Goal: Task Accomplishment & Management: Manage account settings

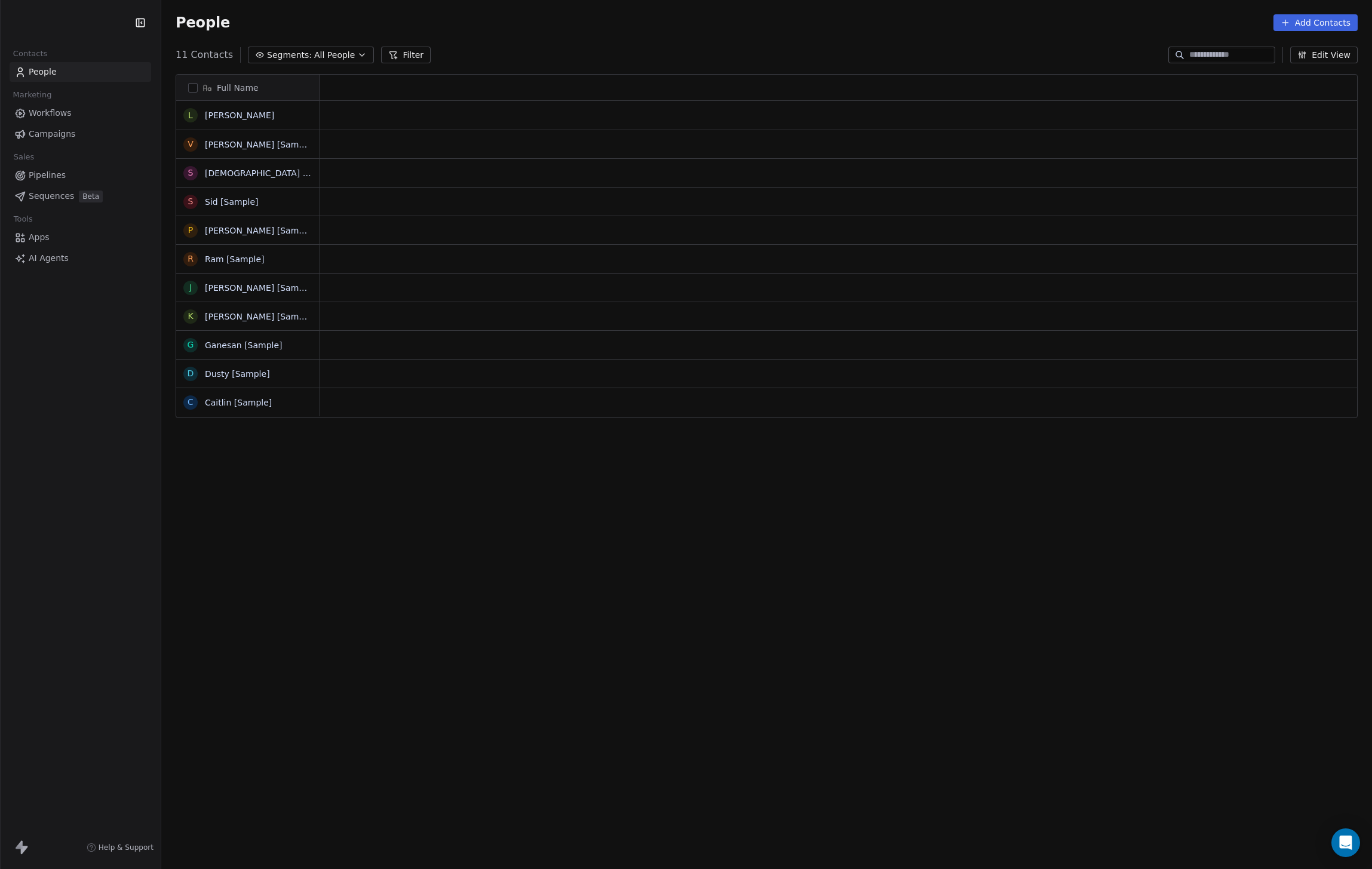
scroll to position [765, 1211]
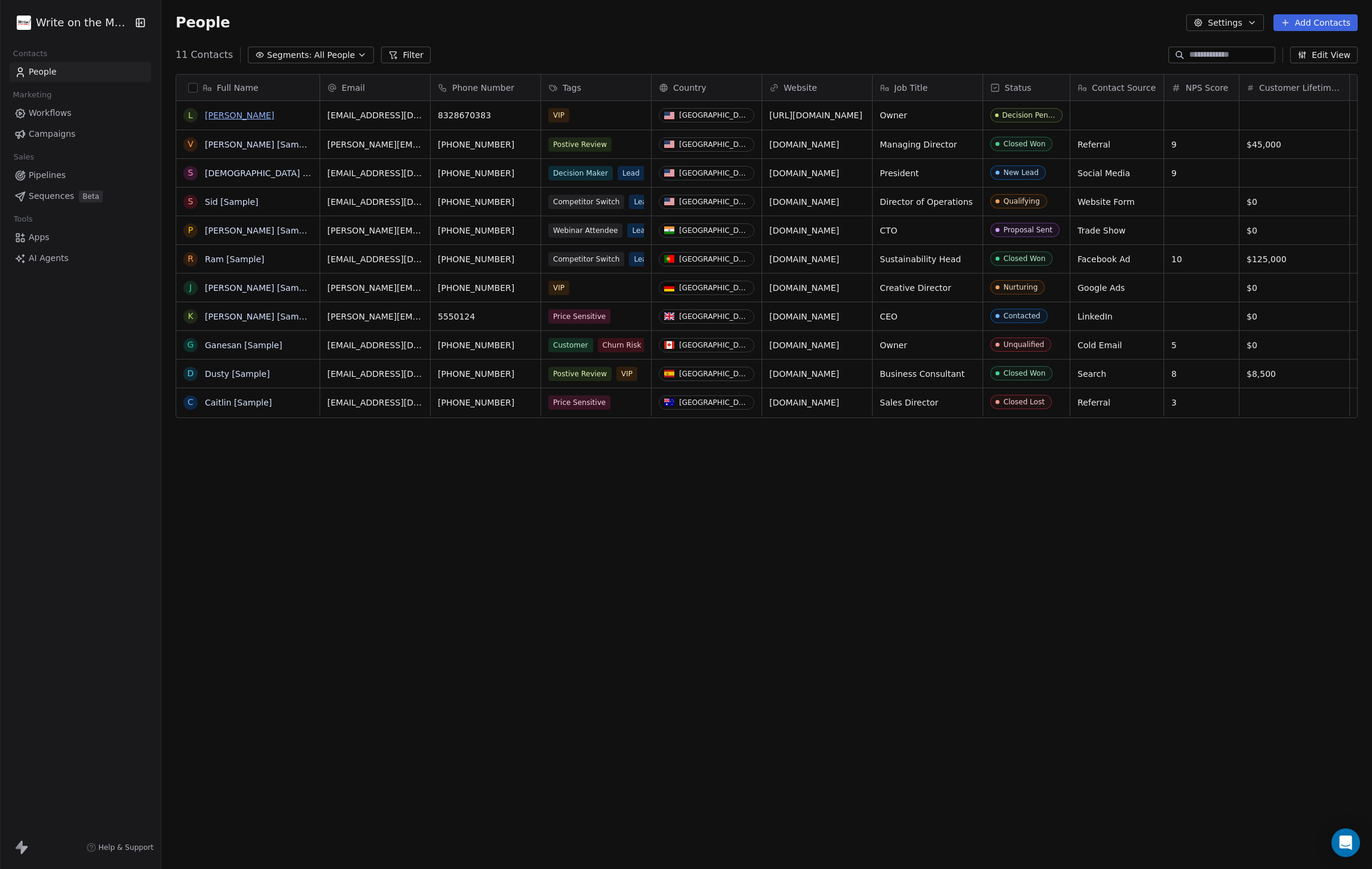
click at [224, 114] on link "[PERSON_NAME]" at bounding box center [240, 115] width 69 height 10
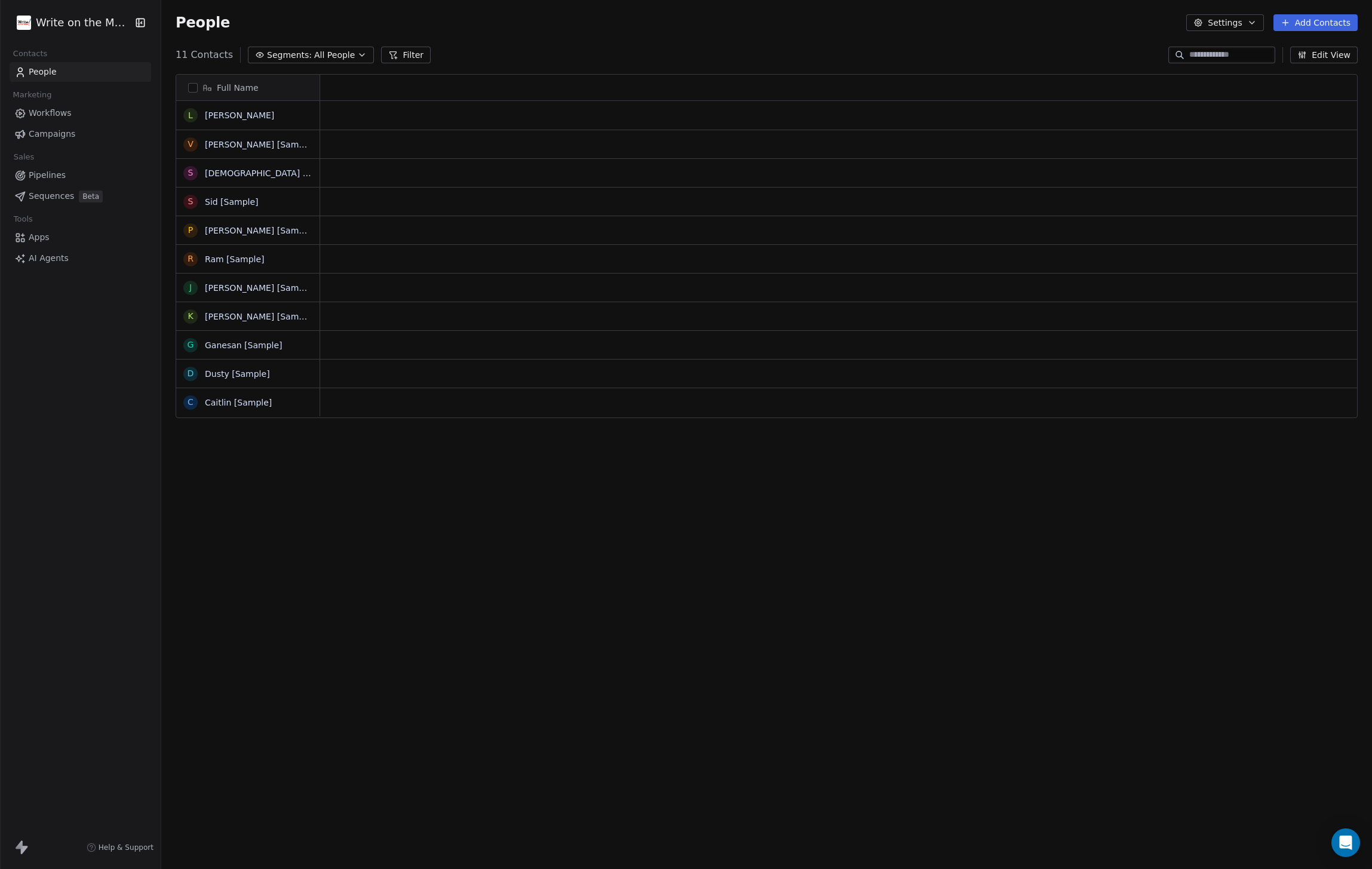
scroll to position [1, 1]
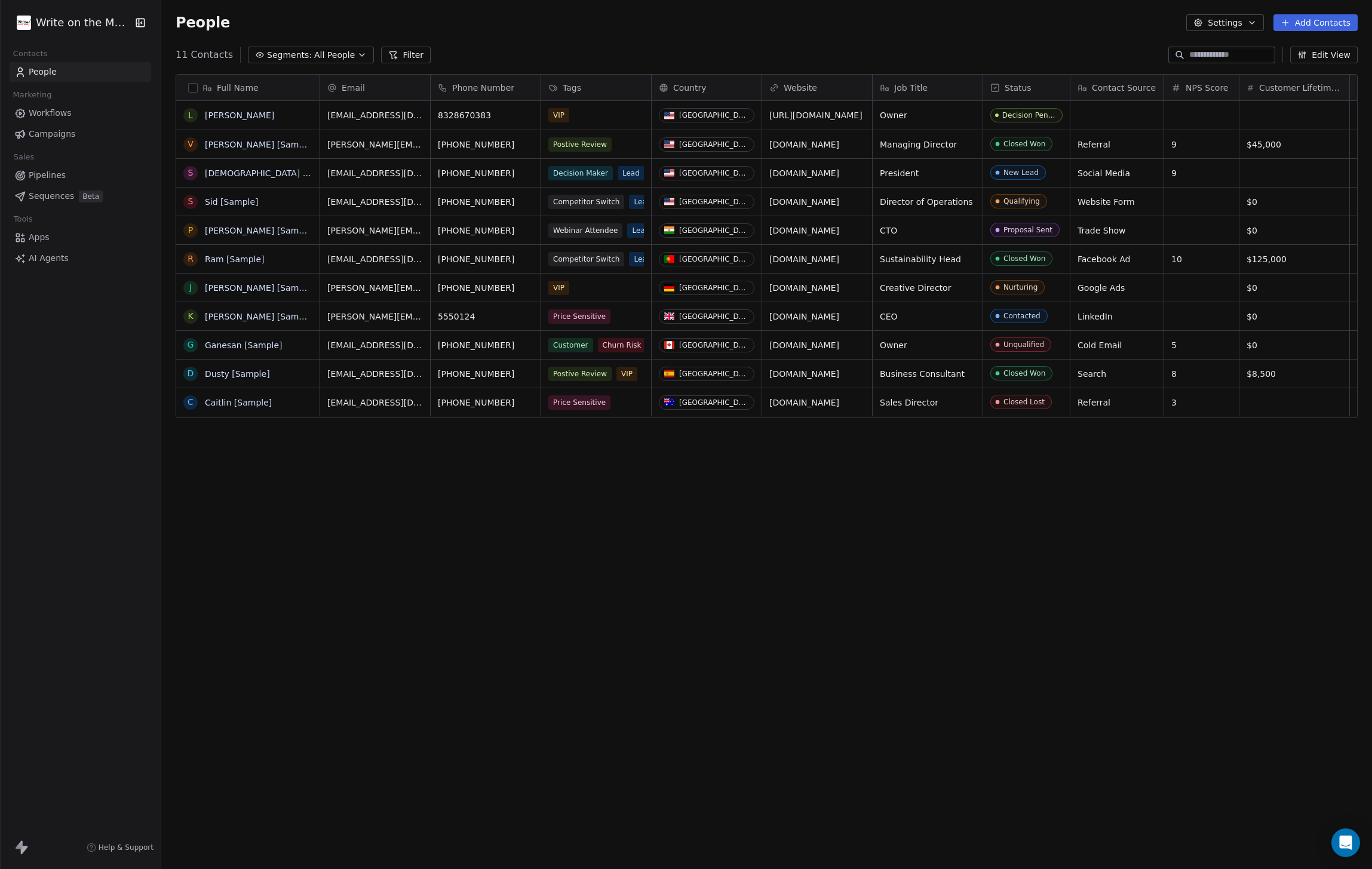
click at [1326, 26] on button "Add Contacts" at bounding box center [1315, 23] width 84 height 17
click at [1316, 23] on html "Write on the Mark Contacts People Marketing Workflows Campaigns Sales Pipelines…" at bounding box center [686, 434] width 1372 height 869
click at [1310, 20] on button "Add Contacts" at bounding box center [1315, 23] width 84 height 17
click at [1305, 46] on span "Create new contact" at bounding box center [1319, 49] width 82 height 13
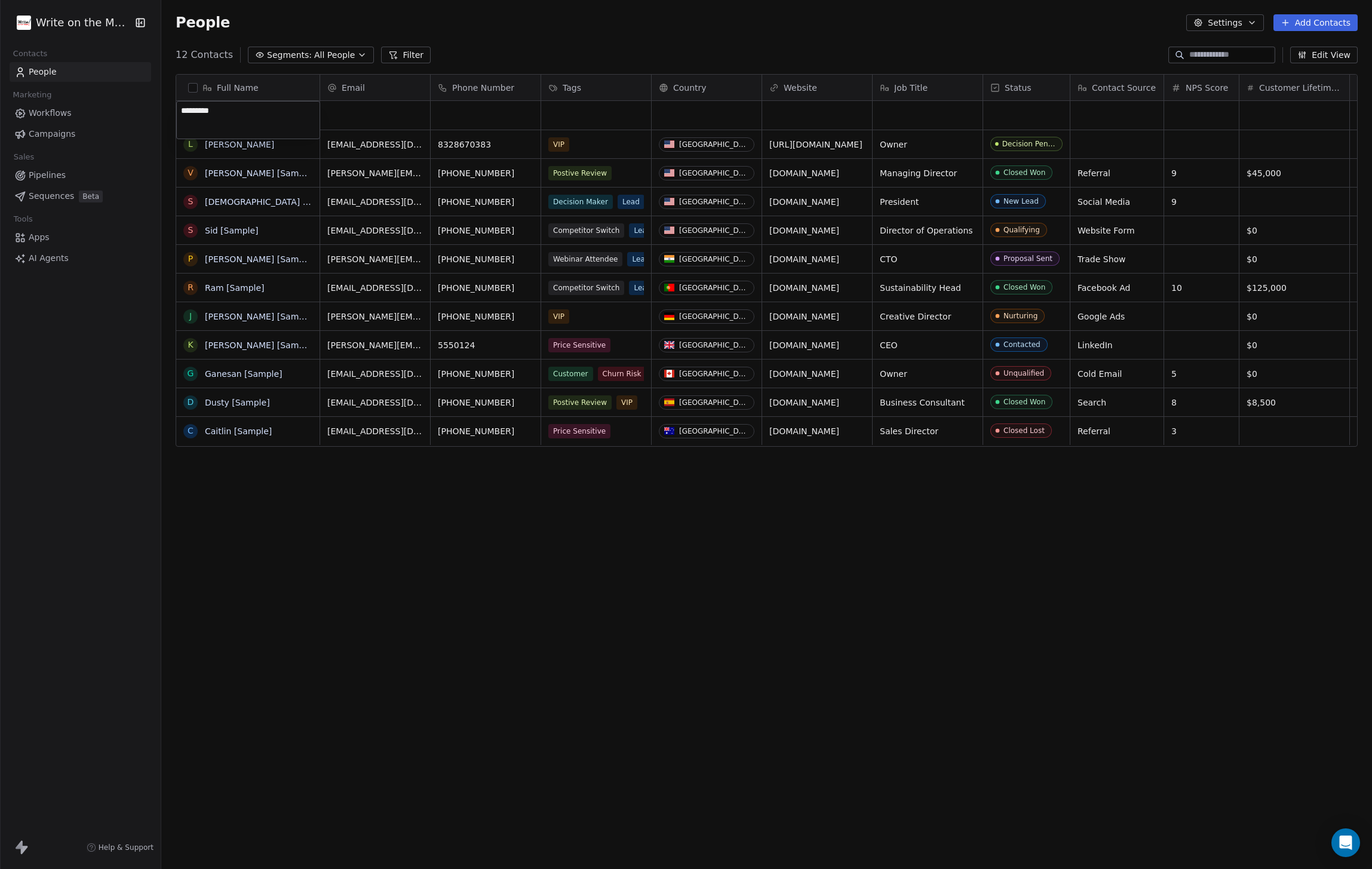
type textarea "**********"
click at [397, 113] on div "grid" at bounding box center [374, 115] width 110 height 29
click at [397, 113] on div "grid" at bounding box center [374, 115] width 110 height 29
type input "**********"
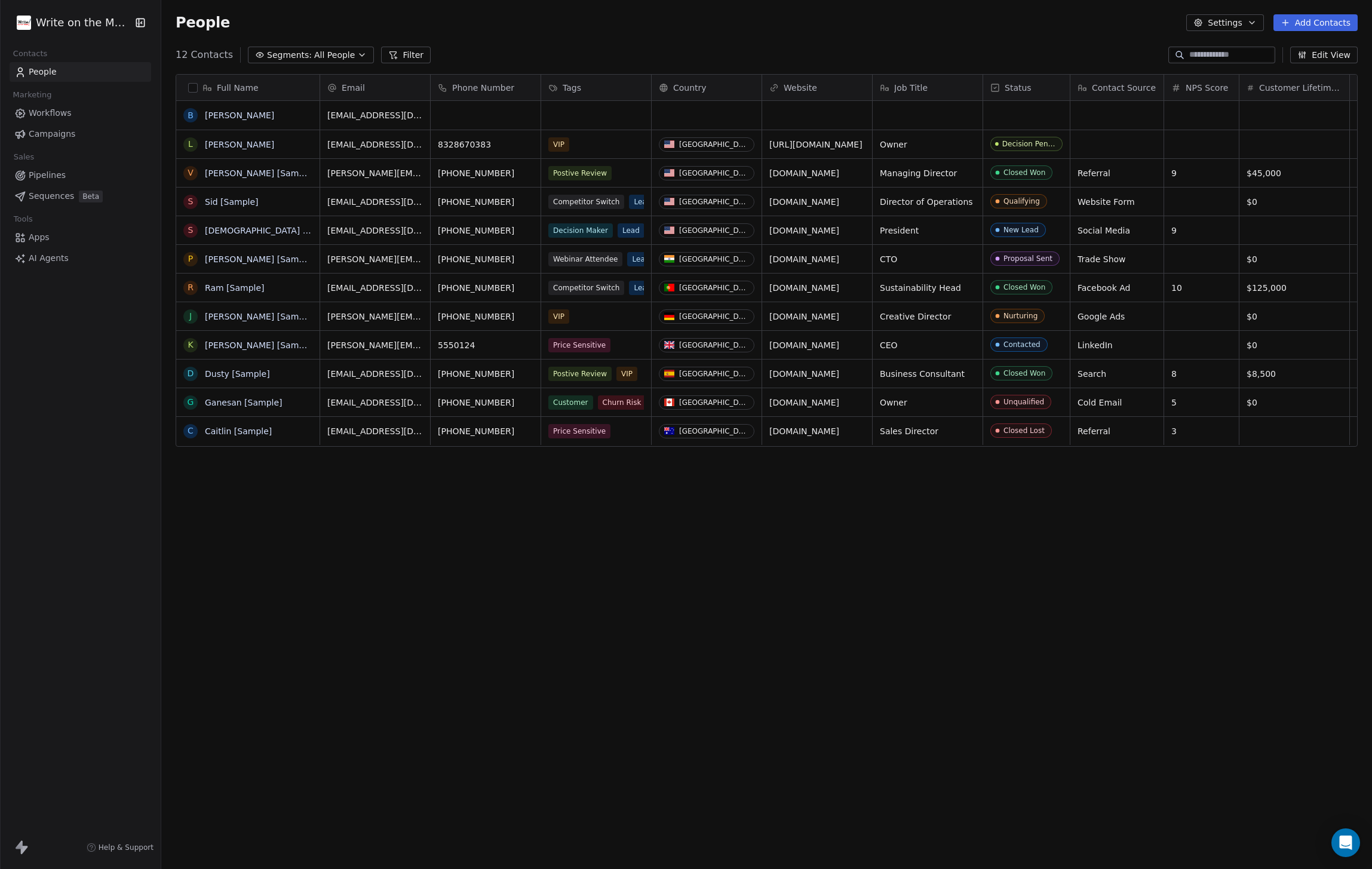
scroll to position [0, 0]
click at [223, 117] on link "[PERSON_NAME]" at bounding box center [240, 115] width 69 height 10
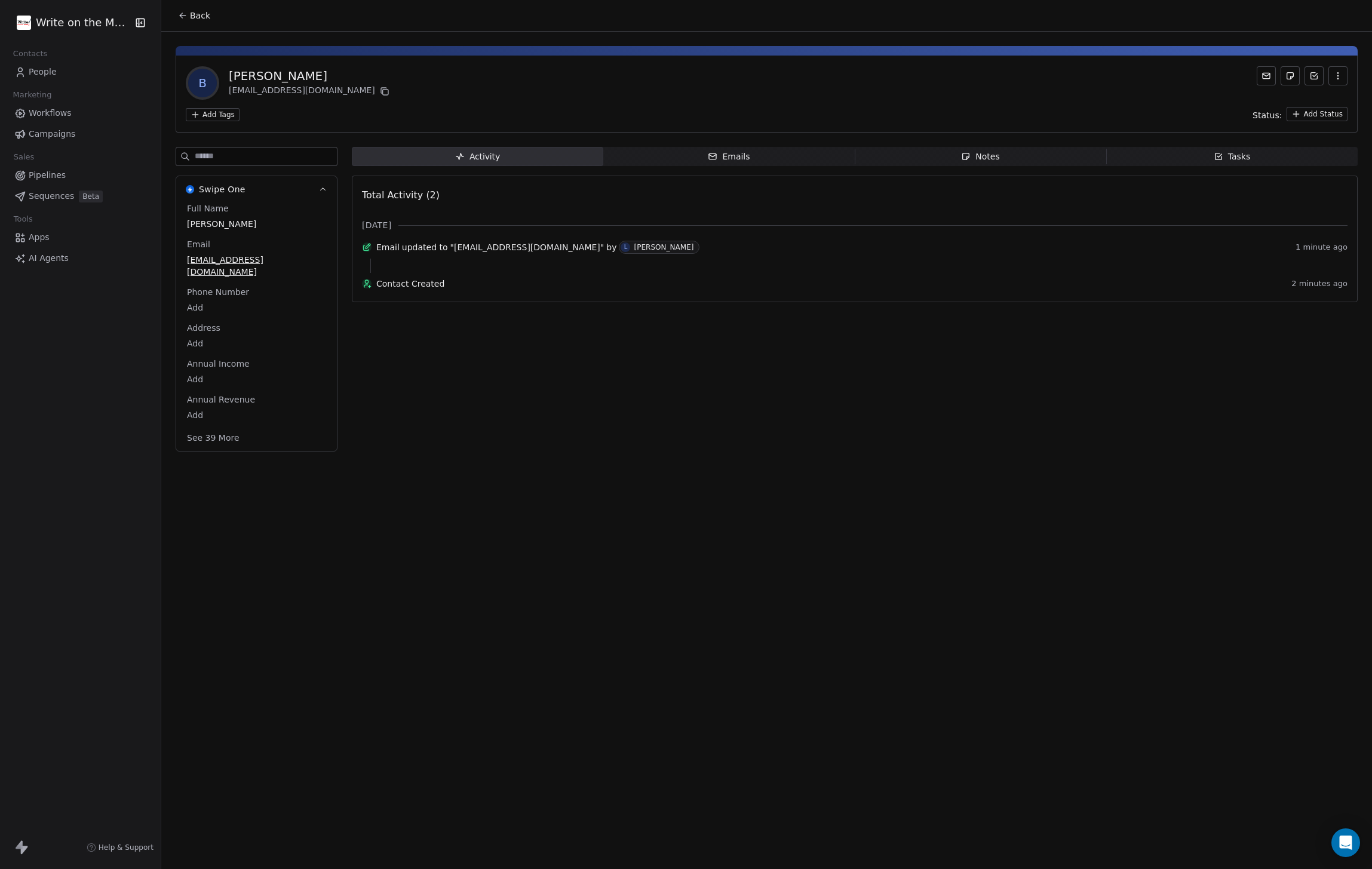
click at [1337, 79] on icon "button" at bounding box center [1338, 76] width 10 height 10
click at [1273, 102] on div "B [PERSON_NAME] [EMAIL_ADDRESS][DOMAIN_NAME] Add Tags Status: Add Status" at bounding box center [766, 94] width 1182 height 77
click at [1337, 82] on button "button" at bounding box center [1338, 76] width 19 height 19
click at [1300, 99] on div "Delete" at bounding box center [1321, 102] width 80 height 19
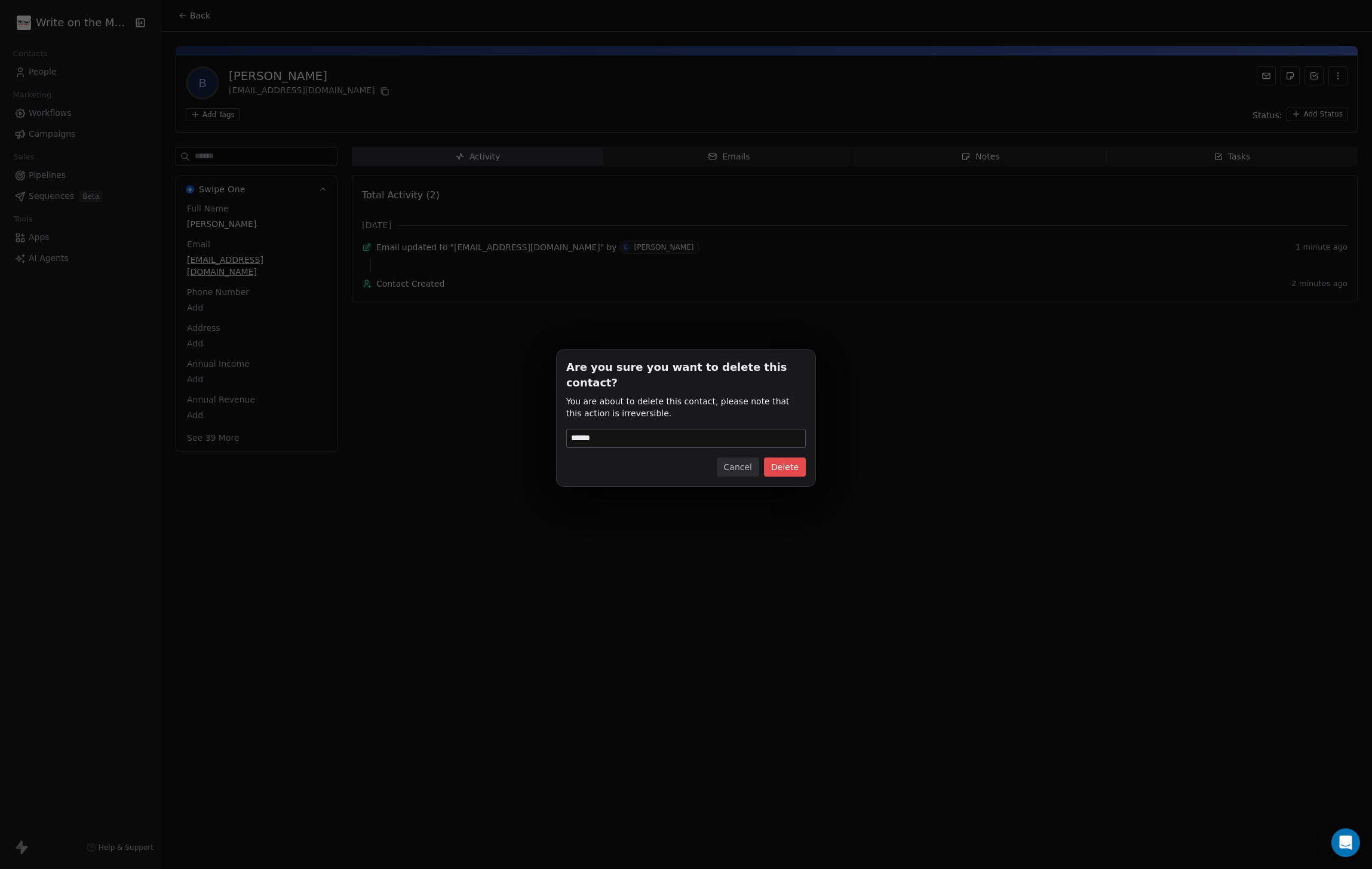
type input "******"
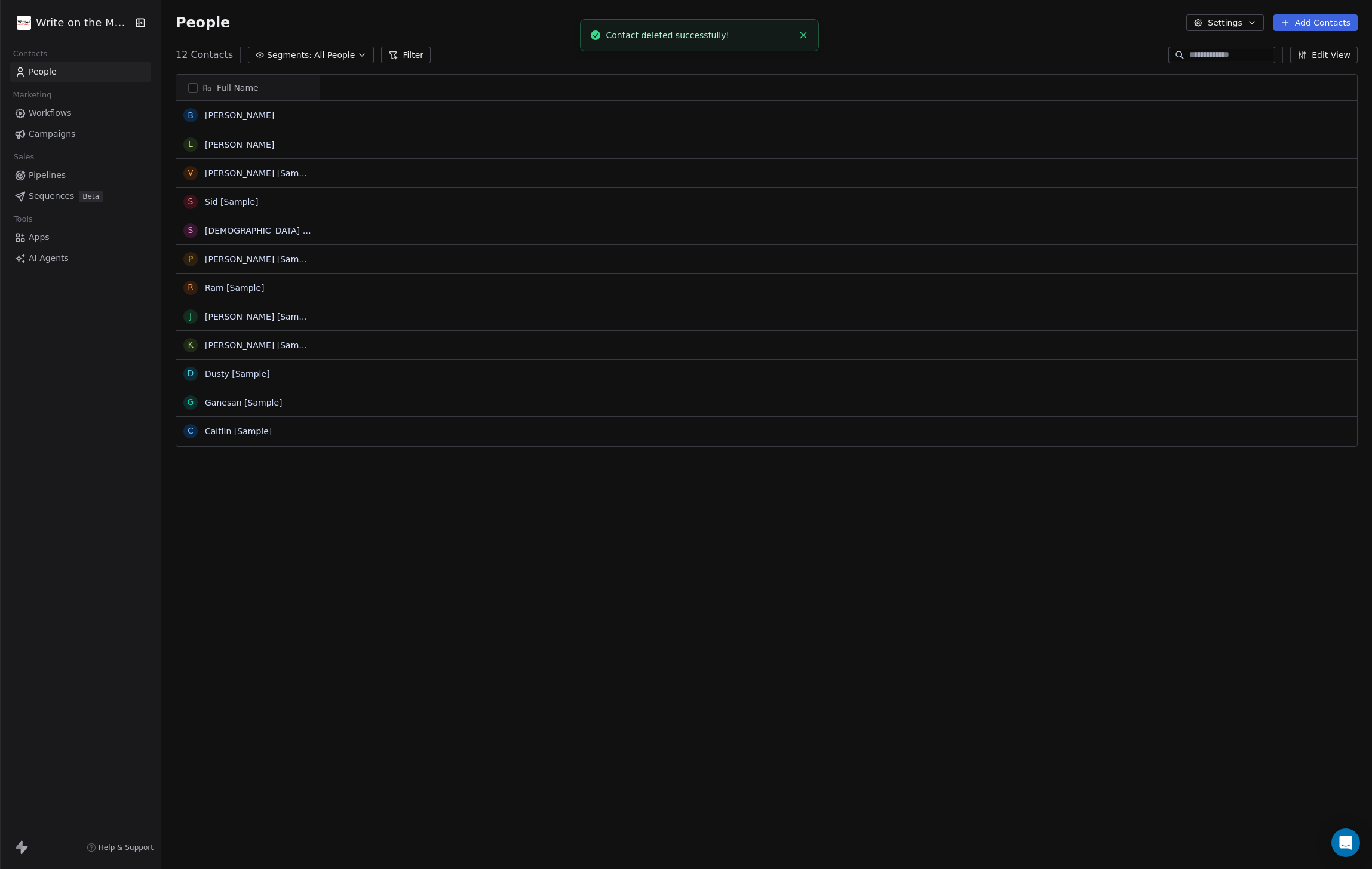
scroll to position [765, 1211]
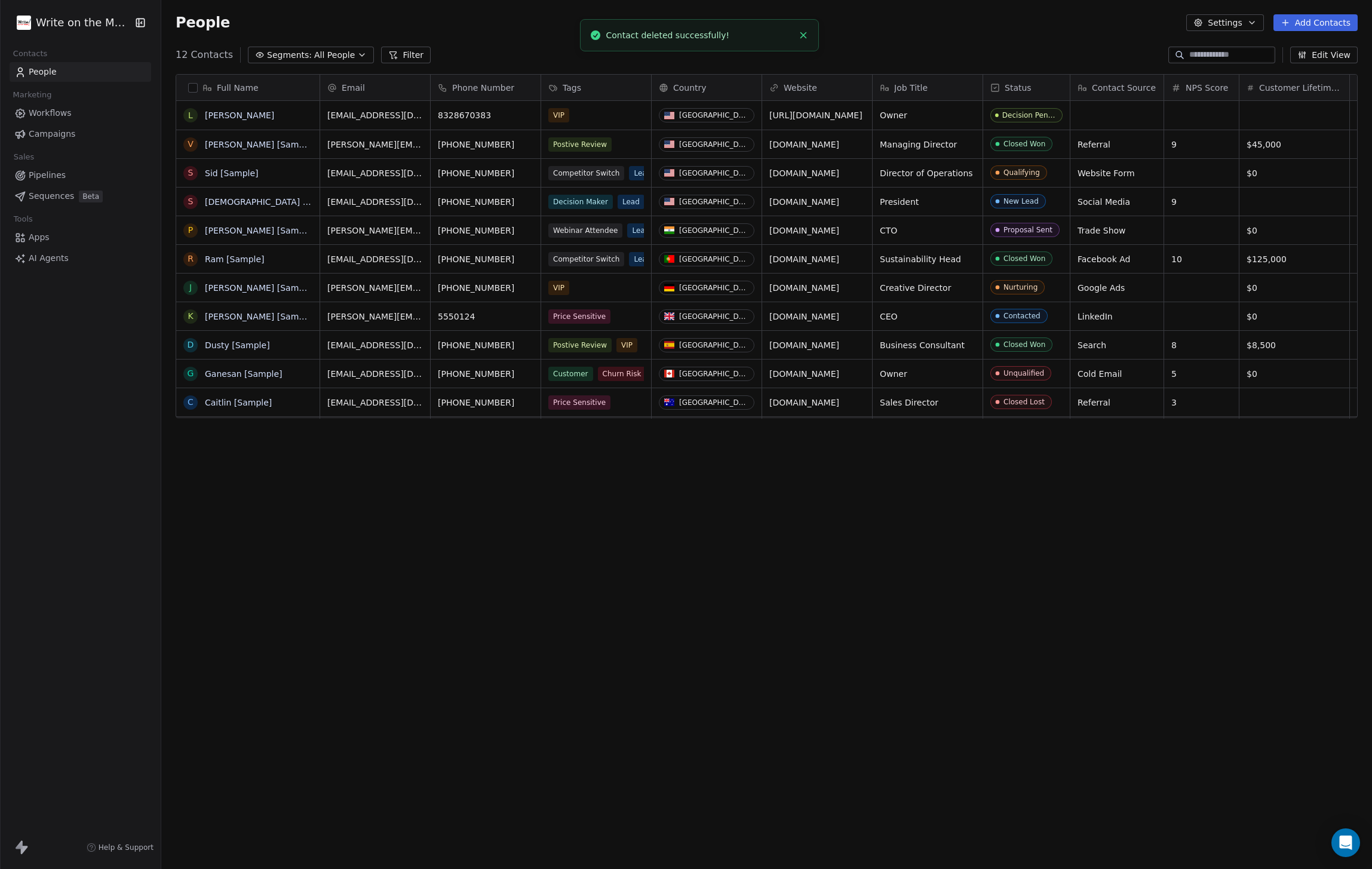
click at [1309, 22] on button "Add Contacts" at bounding box center [1315, 23] width 84 height 17
click at [1310, 22] on html "Write on the Mark Contacts People Marketing Workflows Campaigns Sales Pipelines…" at bounding box center [686, 434] width 1372 height 869
click at [1320, 26] on button "Add Contacts" at bounding box center [1315, 23] width 84 height 17
click at [1311, 46] on span "Create new contact" at bounding box center [1319, 49] width 82 height 13
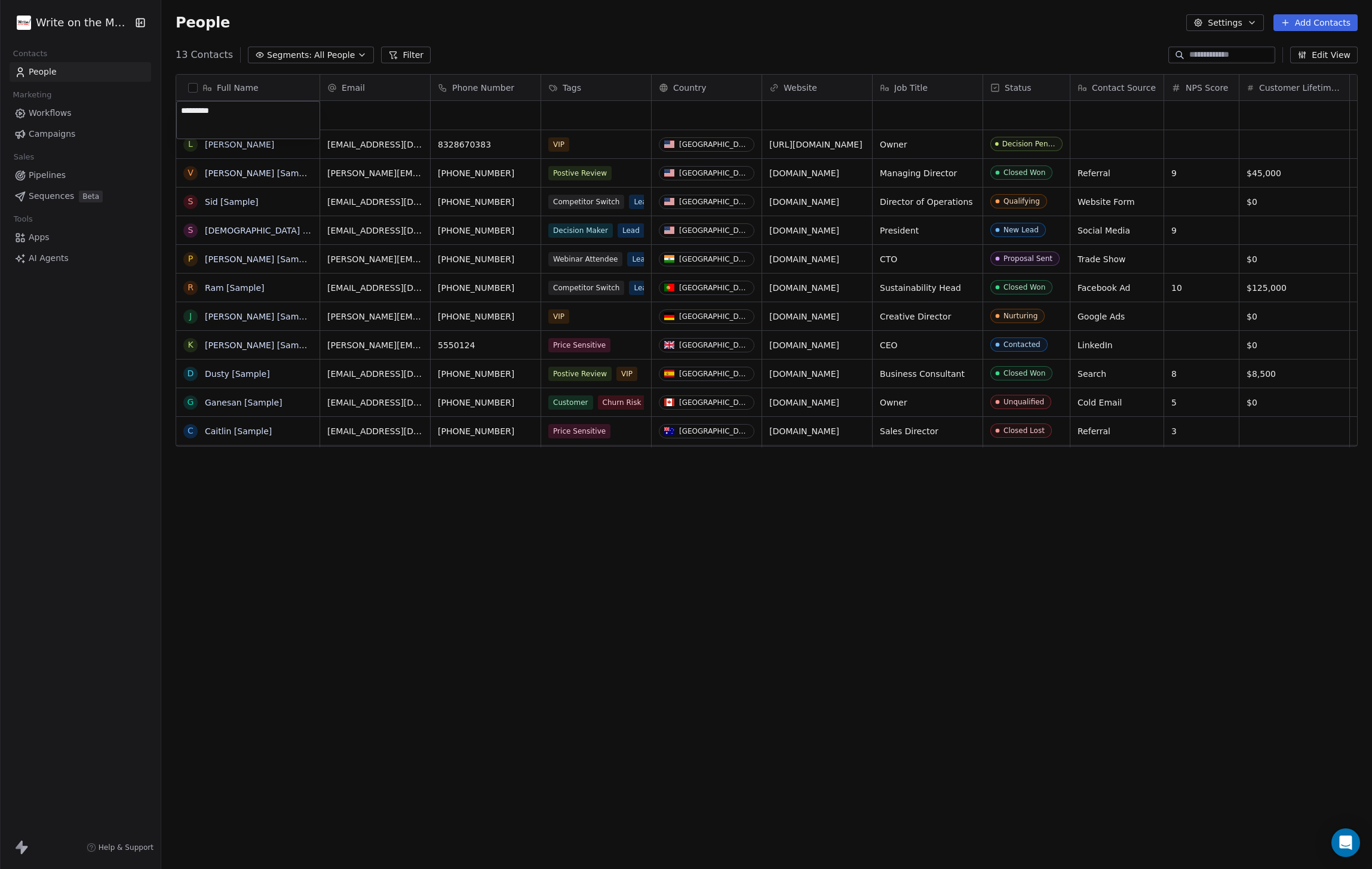
type textarea "**********"
click at [368, 120] on div "grid" at bounding box center [374, 115] width 110 height 29
click at [53, 554] on html "Write on the Mark Contacts People Marketing Workflows Campaigns Sales Pipelines…" at bounding box center [686, 434] width 1372 height 869
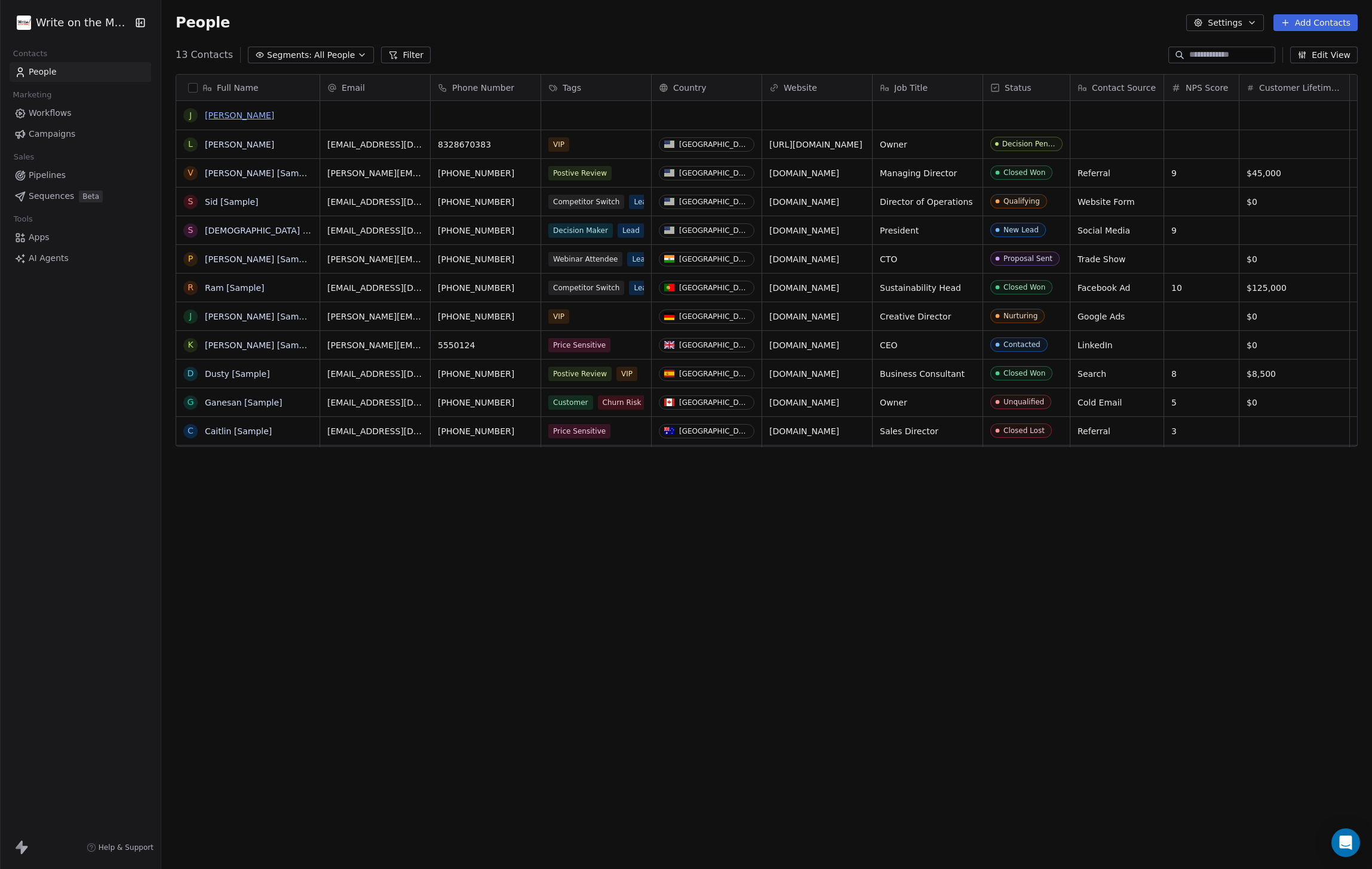
click at [243, 111] on link "[PERSON_NAME]" at bounding box center [240, 115] width 69 height 10
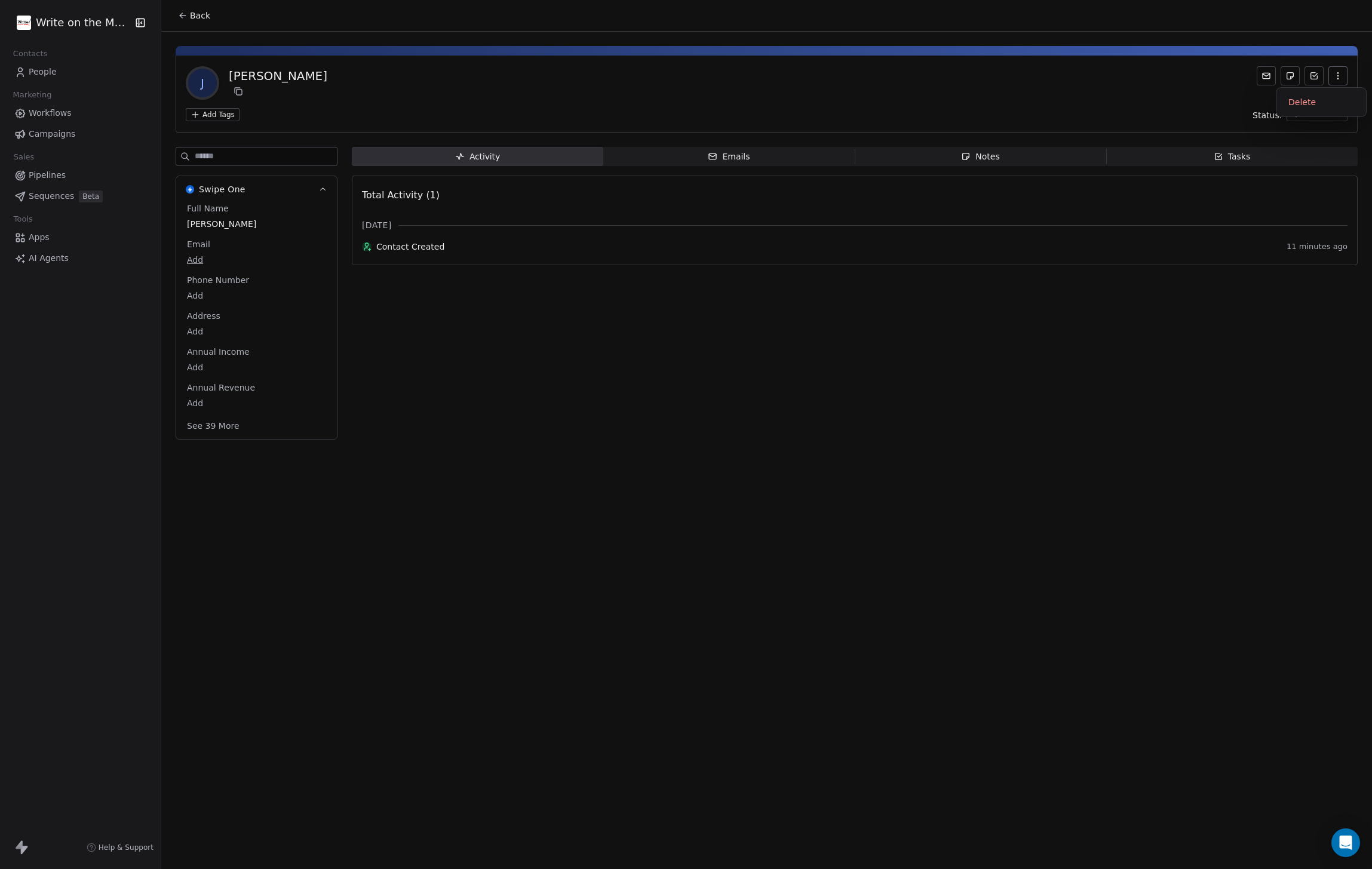
click at [1335, 79] on icon "button" at bounding box center [1338, 76] width 10 height 10
click at [1297, 105] on div "Delete" at bounding box center [1321, 102] width 80 height 19
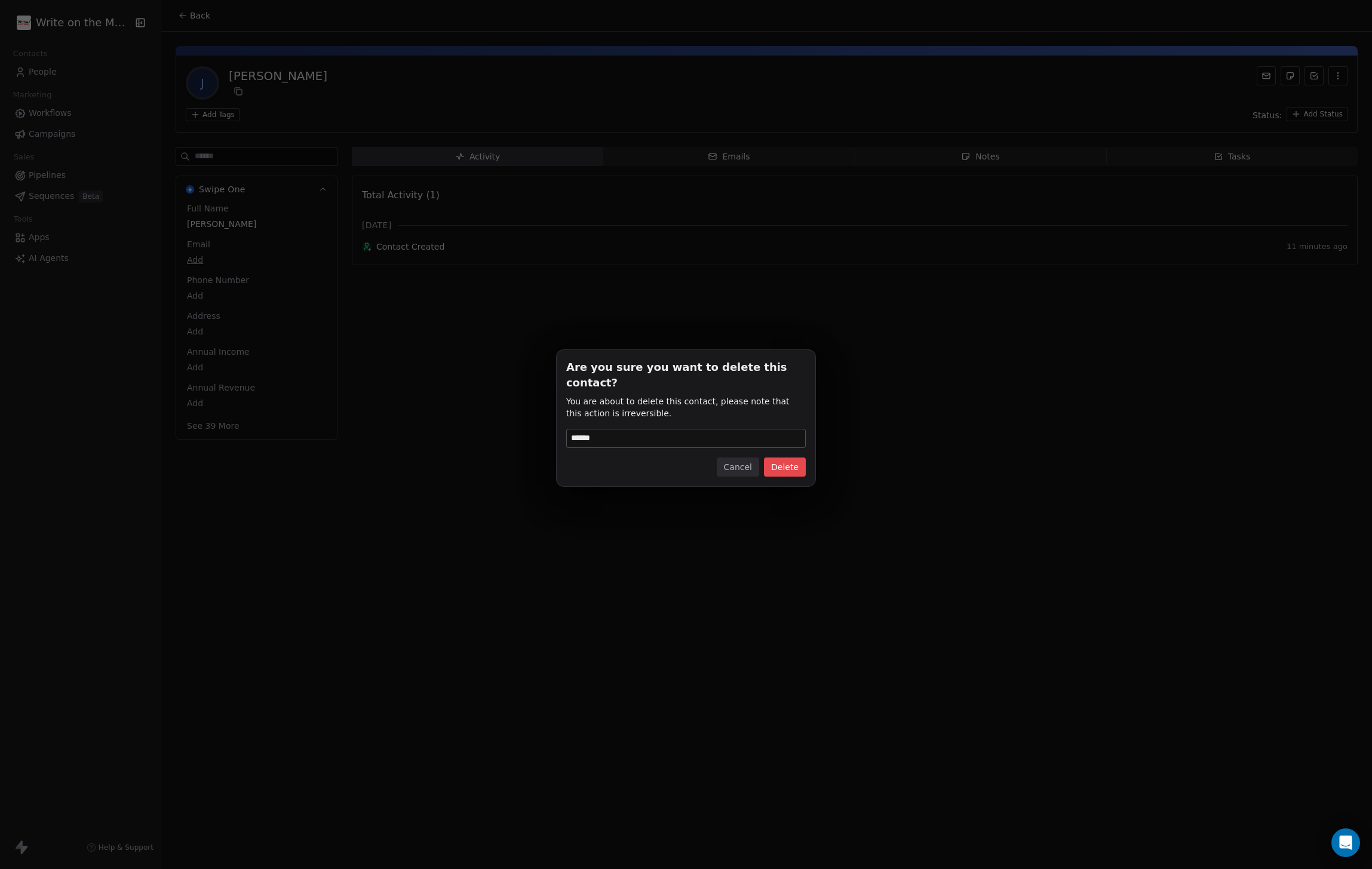
type input "******"
click at [783, 461] on button "Delete" at bounding box center [785, 467] width 42 height 19
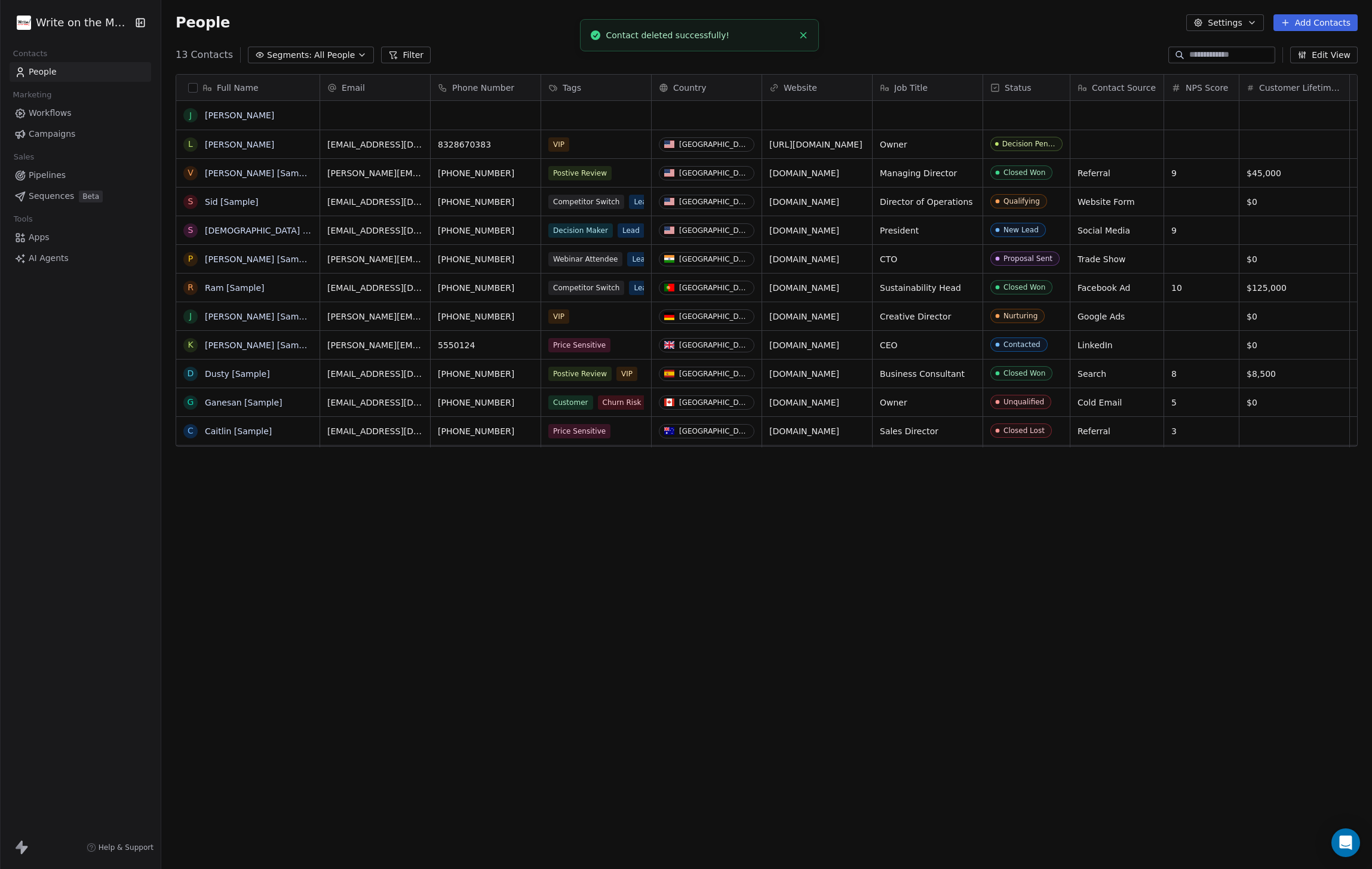
scroll to position [765, 1211]
